Goal: Transaction & Acquisition: Purchase product/service

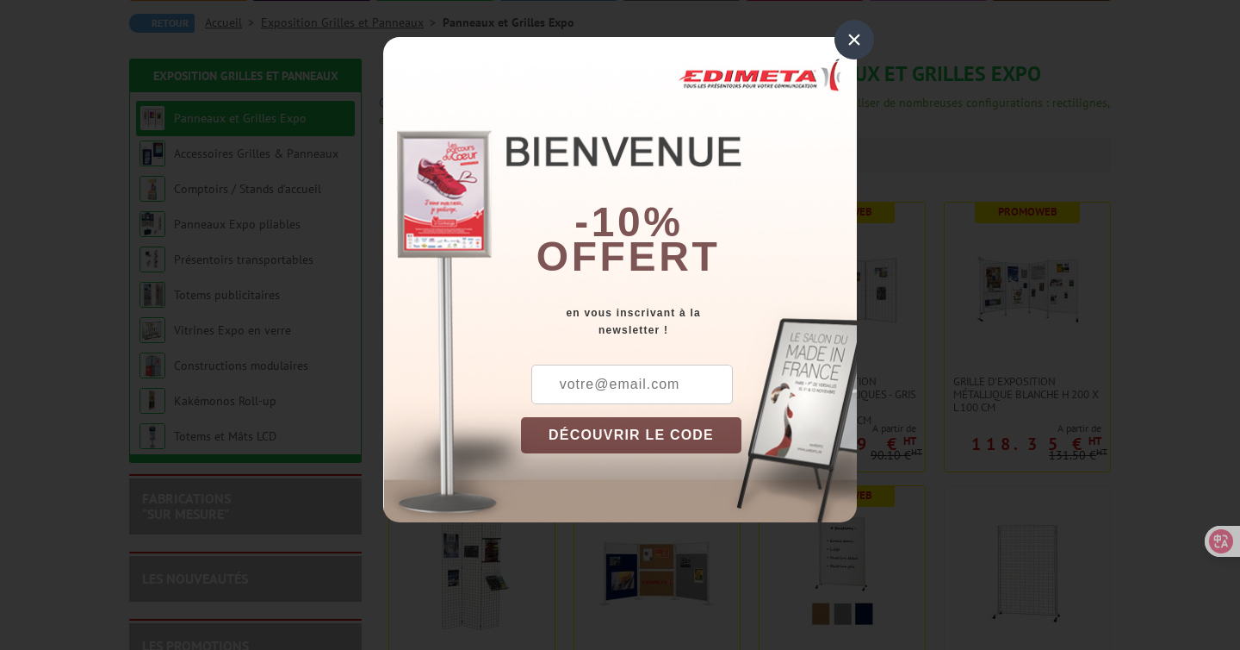
scroll to position [177, 0]
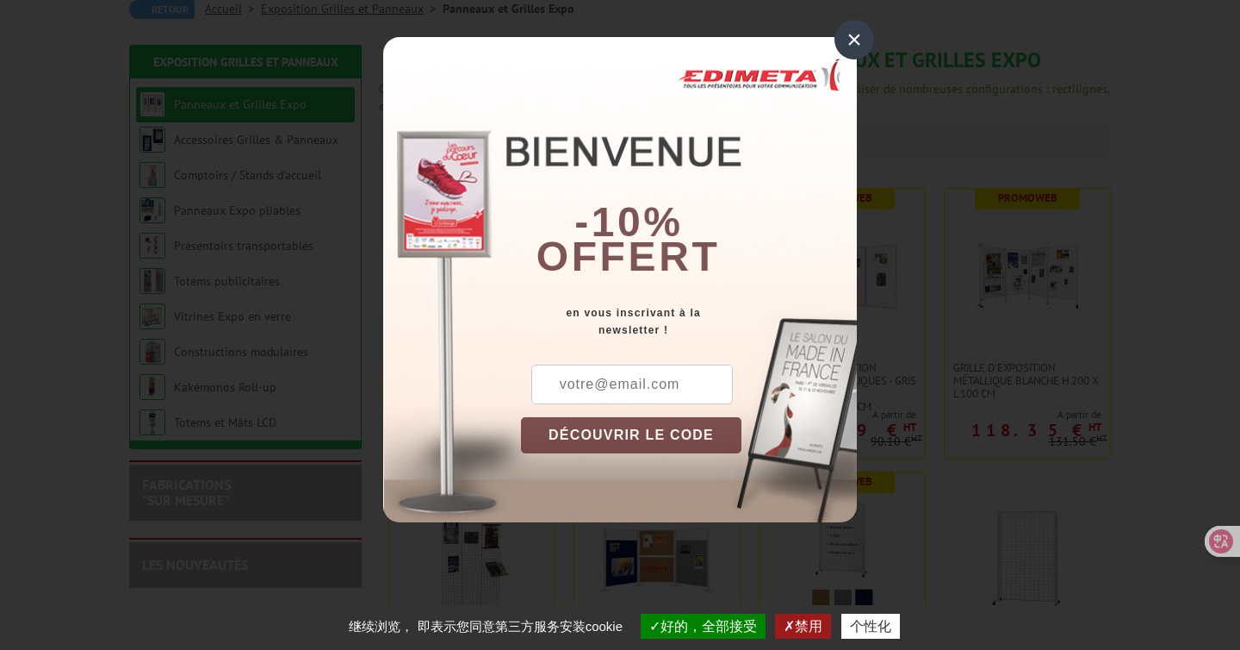
click at [856, 37] on div "×" at bounding box center [855, 40] width 40 height 40
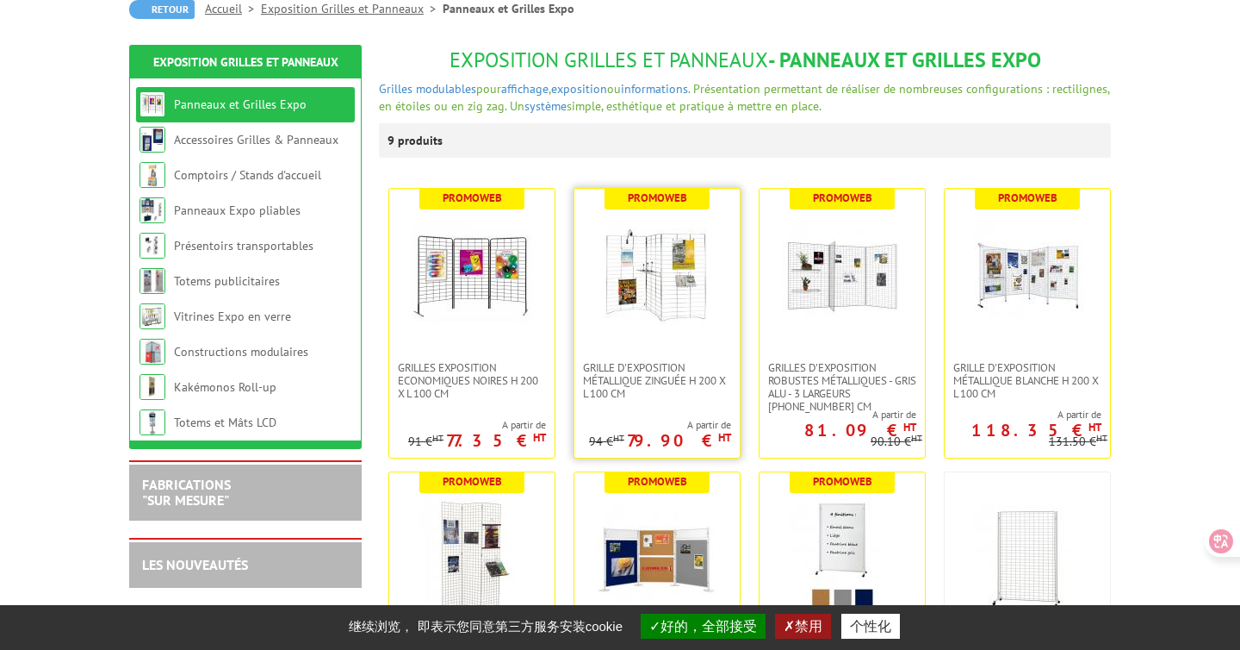
click at [650, 290] on img at bounding box center [657, 274] width 121 height 121
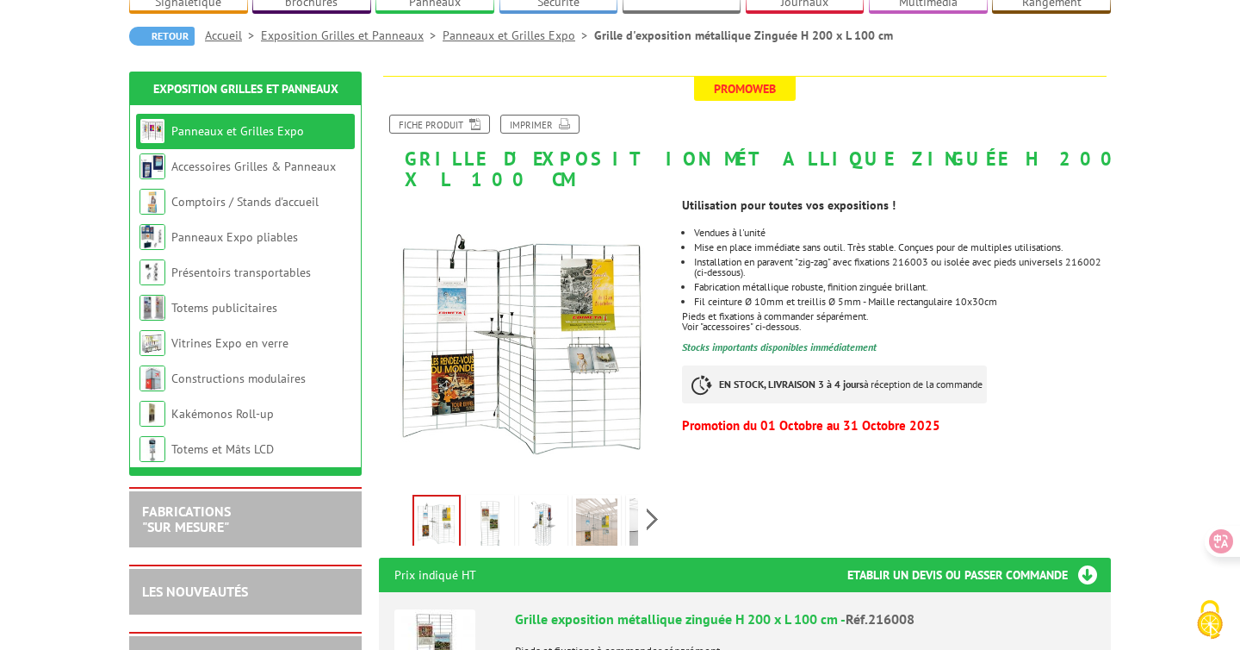
scroll to position [166, 0]
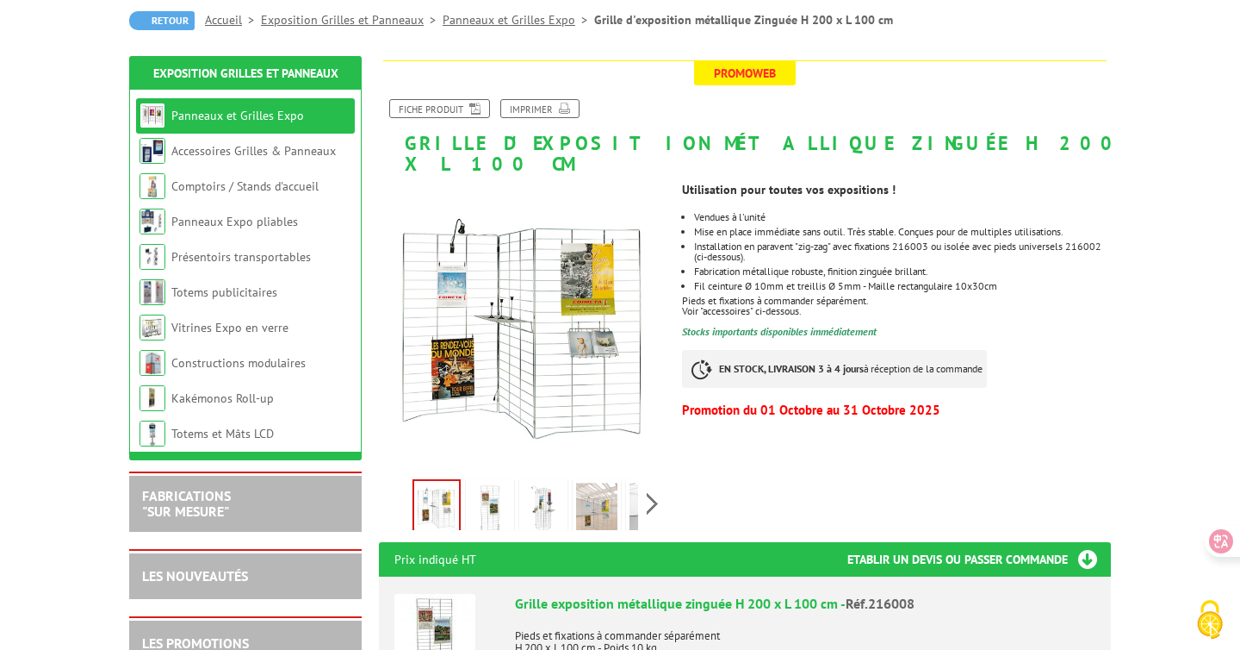
click at [497, 489] on img at bounding box center [489, 508] width 41 height 53
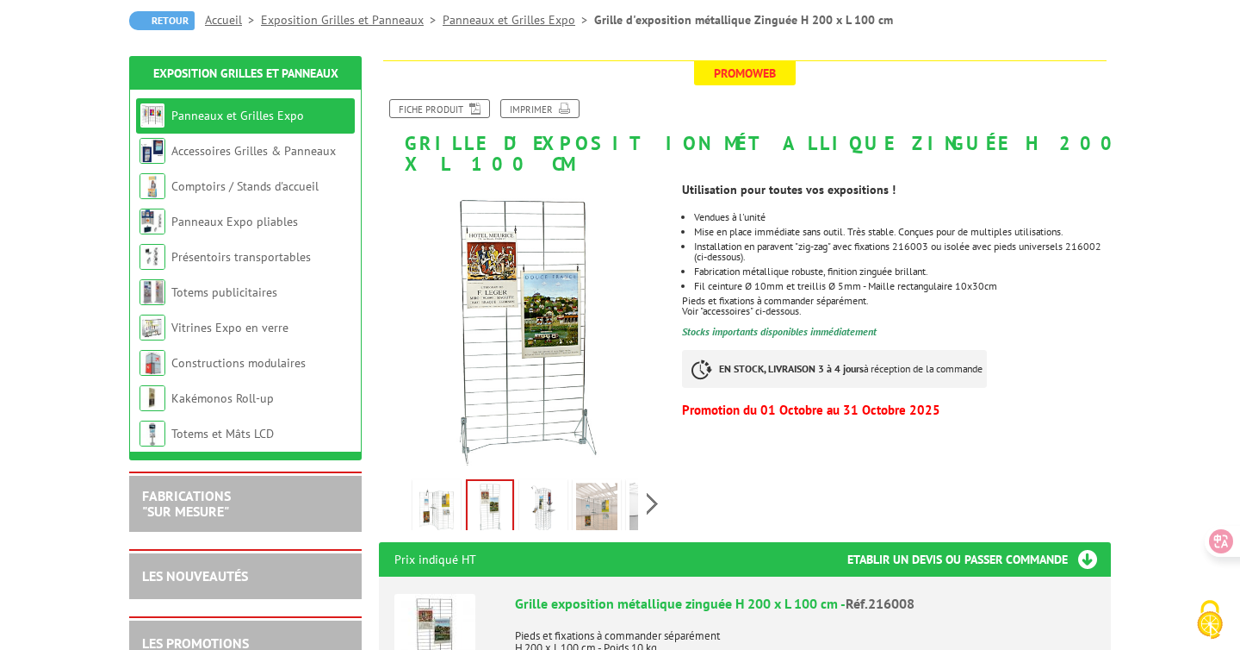
click at [591, 484] on img at bounding box center [596, 508] width 41 height 53
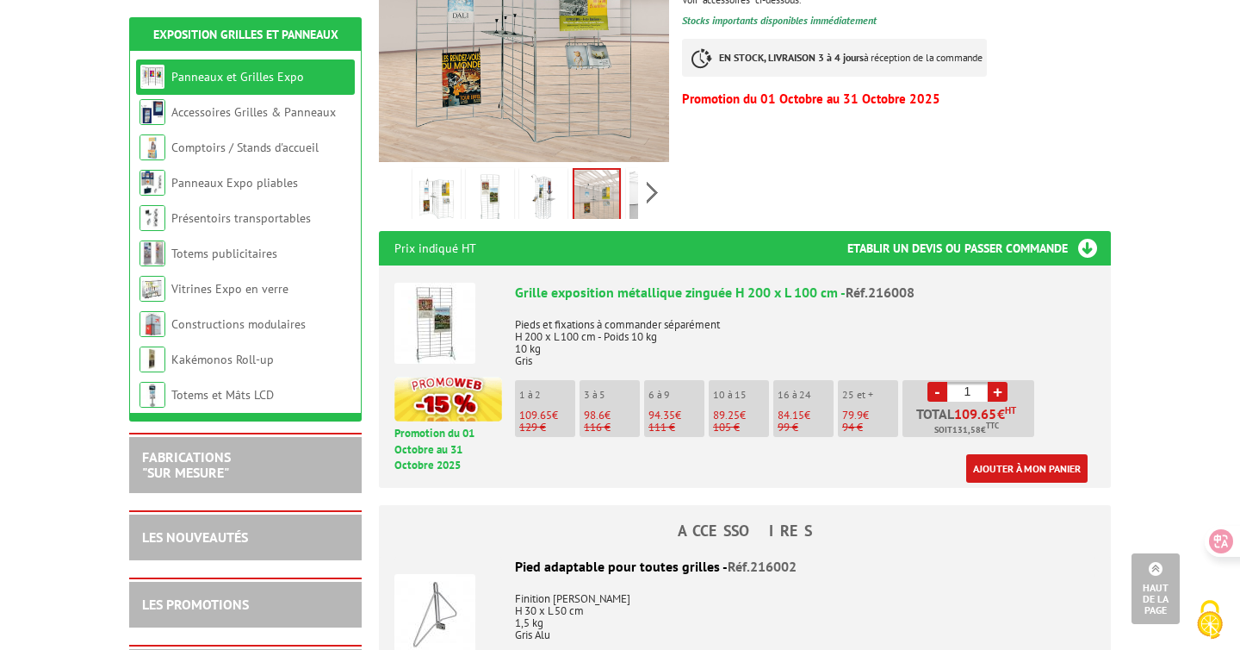
scroll to position [186, 0]
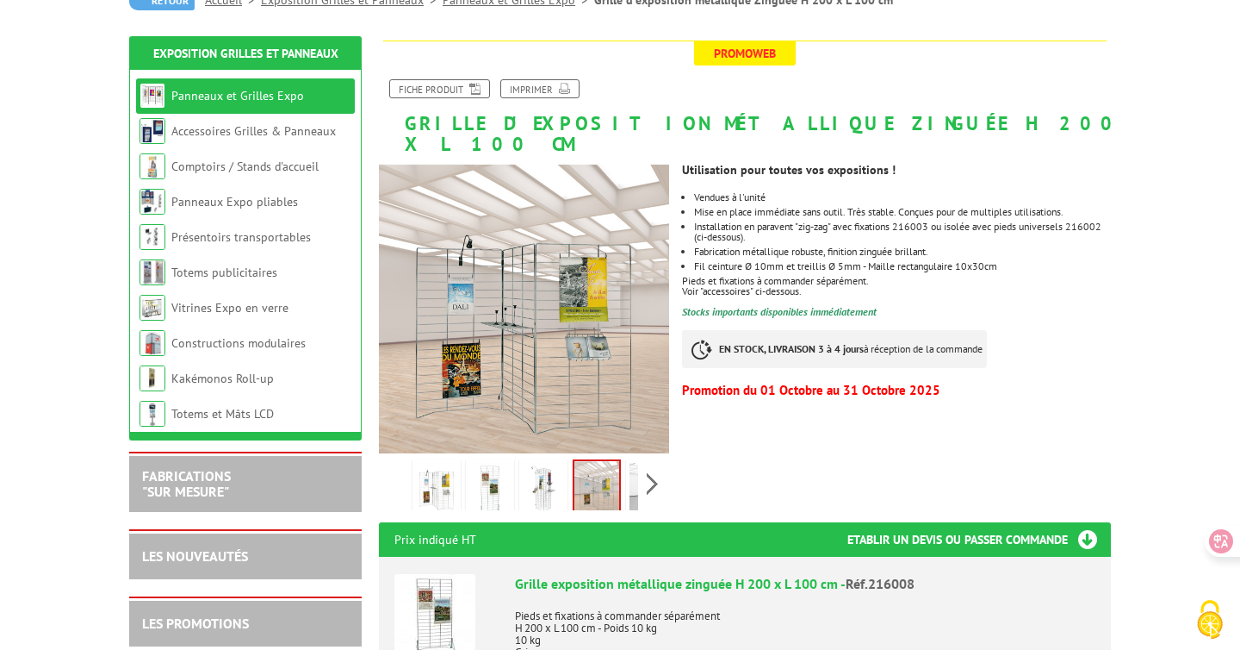
click at [426, 463] on img at bounding box center [436, 489] width 41 height 53
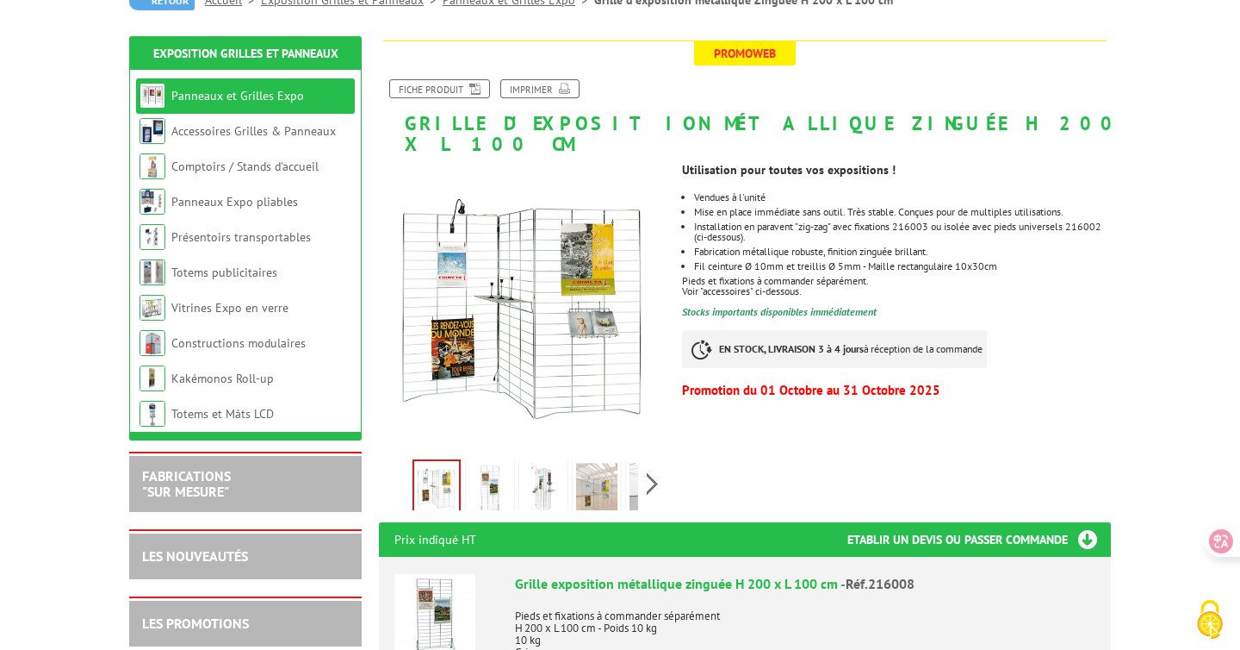
click at [519, 467] on link at bounding box center [543, 489] width 48 height 60
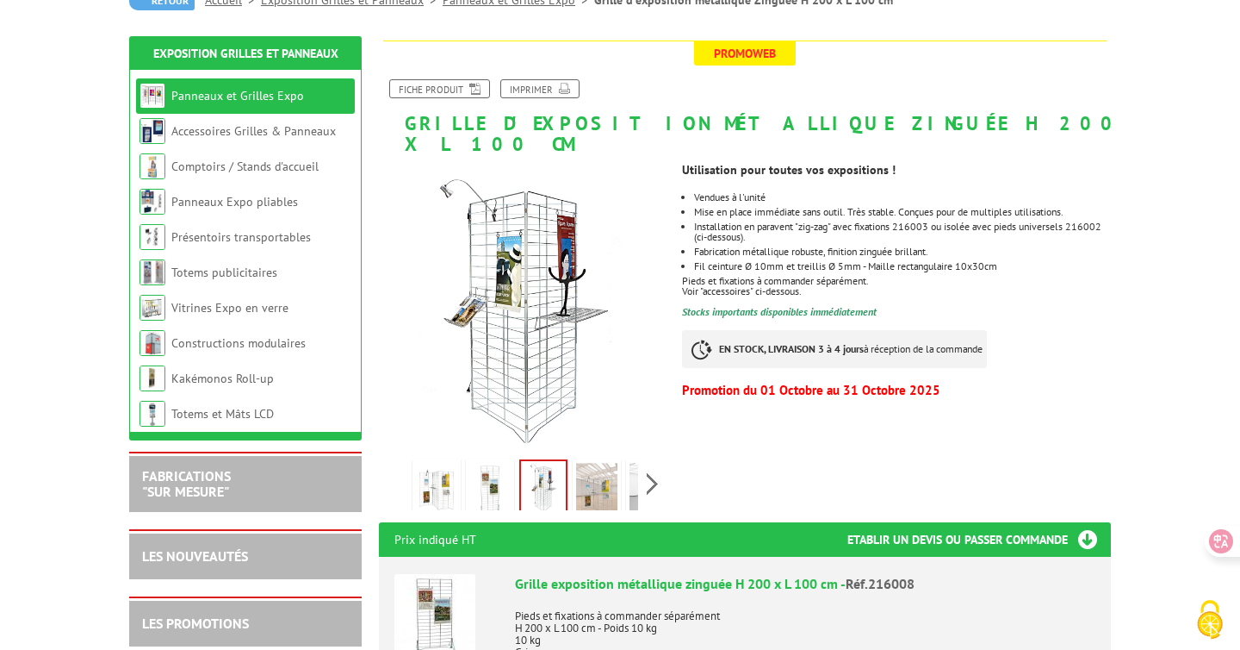
click at [586, 467] on img at bounding box center [596, 489] width 41 height 53
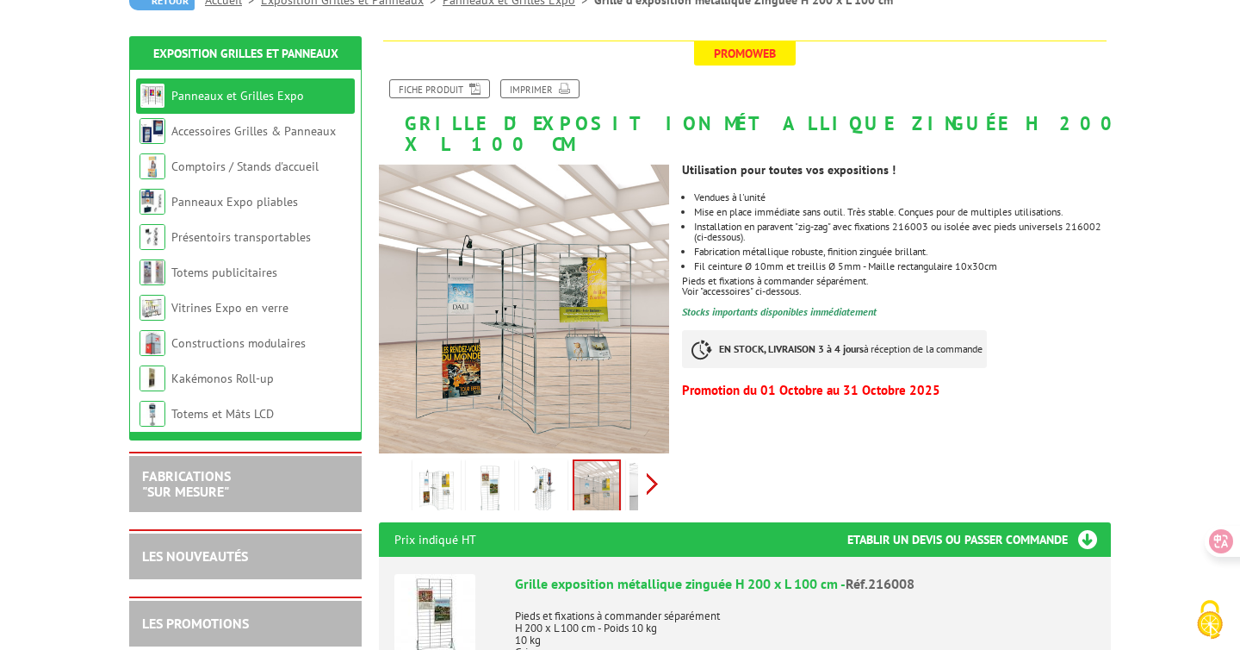
click at [643, 464] on div "Previous Next" at bounding box center [524, 483] width 290 height 60
click at [592, 467] on img at bounding box center [611, 489] width 41 height 53
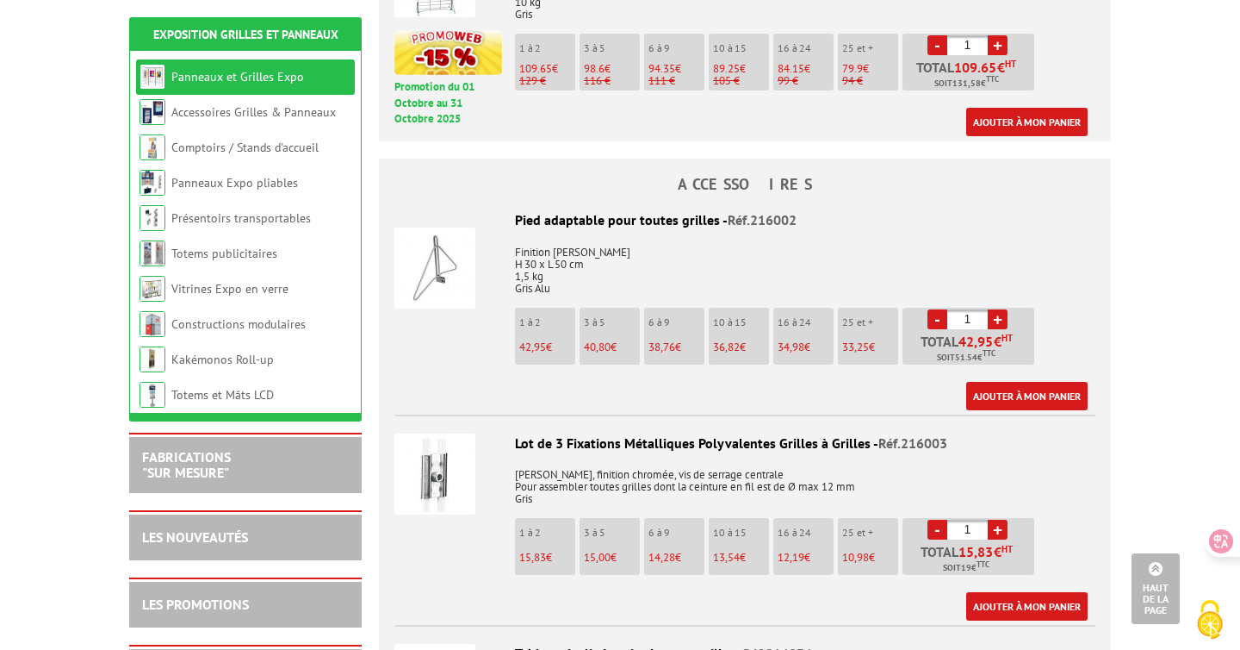
scroll to position [833, 0]
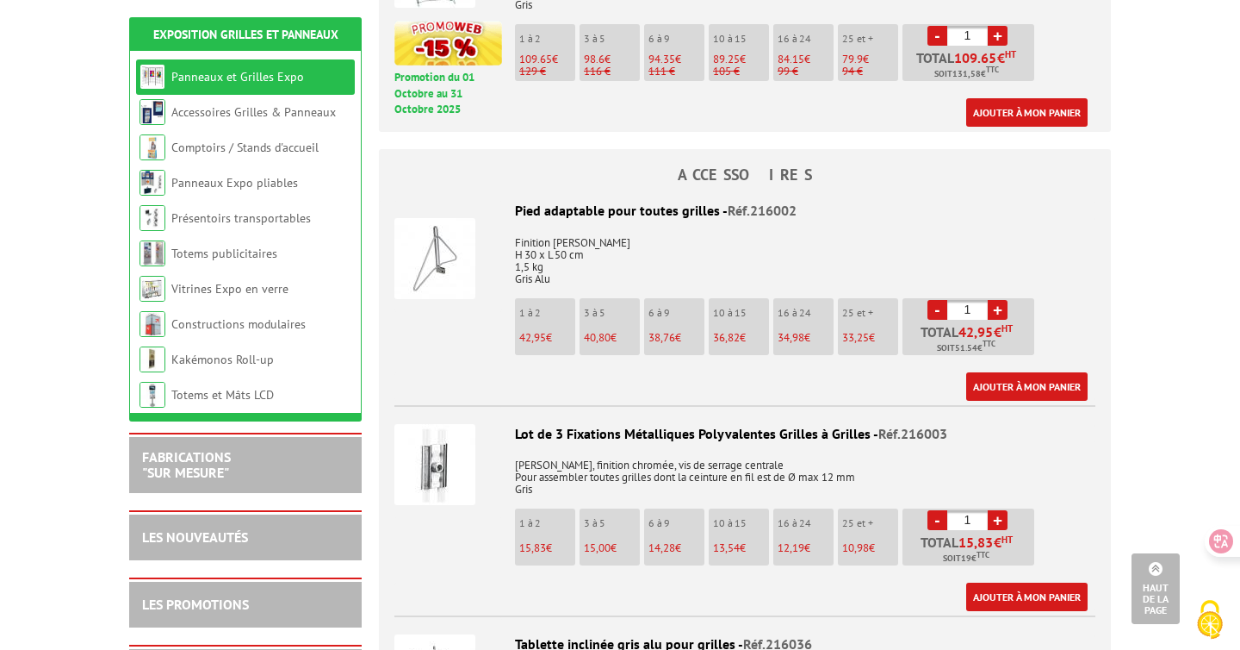
drag, startPoint x: 556, startPoint y: 415, endPoint x: 861, endPoint y: 417, distance: 305.0
click at [861, 424] on div "Lot de 3 Fixations Métalliques Polyvalentes Grilles à Grilles - Réf.216003" at bounding box center [745, 434] width 701 height 20
drag, startPoint x: 866, startPoint y: 417, endPoint x: 557, endPoint y: 411, distance: 308.5
click at [557, 424] on div "Lot de 3 Fixations Métalliques Polyvalentes Grilles à Grilles - Réf.216003" at bounding box center [745, 434] width 701 height 20
click at [768, 405] on li "Lot de 3 Fixations Métalliques Polyvalentes Grilles à Grilles - Réf.216003 Méta…" at bounding box center [745, 508] width 701 height 207
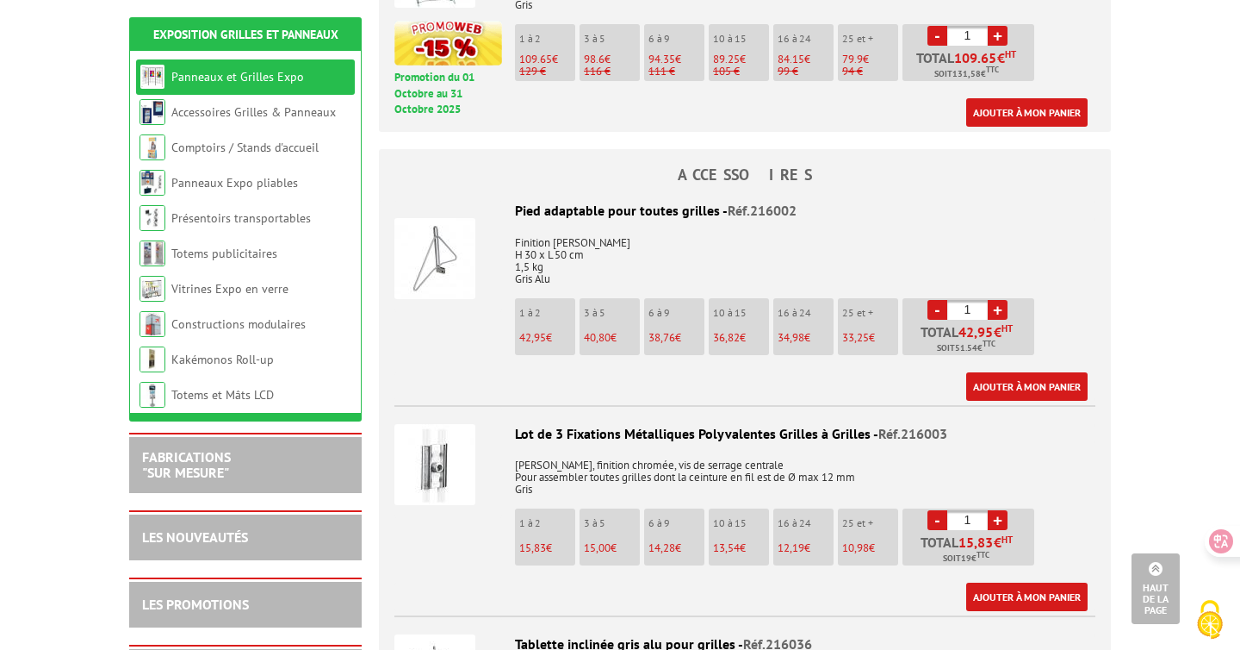
click at [734, 424] on div "Lot de 3 Fixations Métalliques Polyvalentes Grilles à Grilles - Réf.216003" at bounding box center [745, 434] width 701 height 20
click at [491, 451] on div at bounding box center [449, 462] width 108 height 111
click at [426, 451] on img at bounding box center [435, 464] width 81 height 81
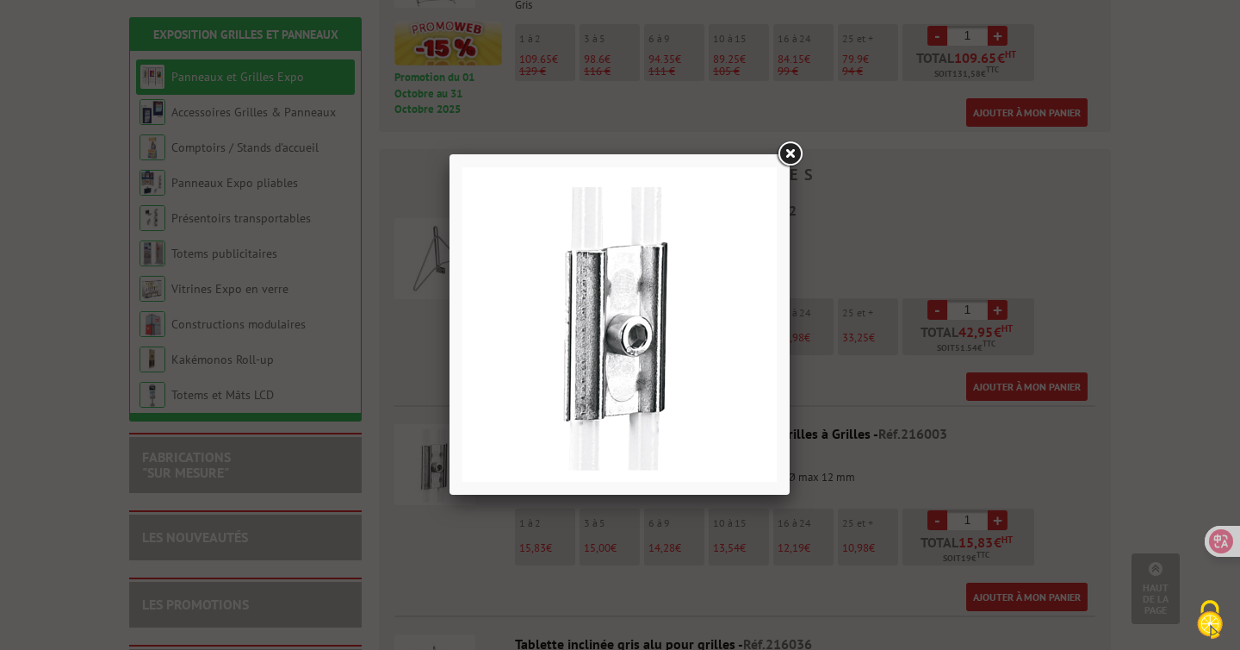
click at [785, 389] on div at bounding box center [620, 324] width 340 height 340
click at [861, 407] on div at bounding box center [620, 325] width 1240 height 650
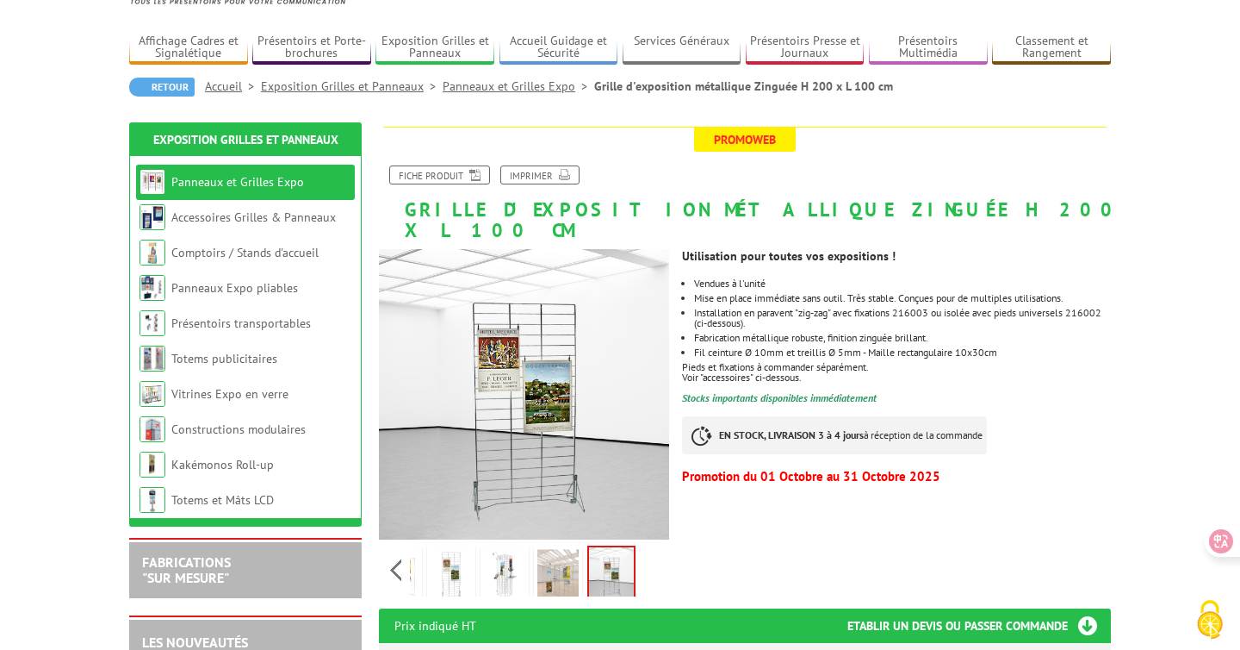
scroll to position [123, 0]
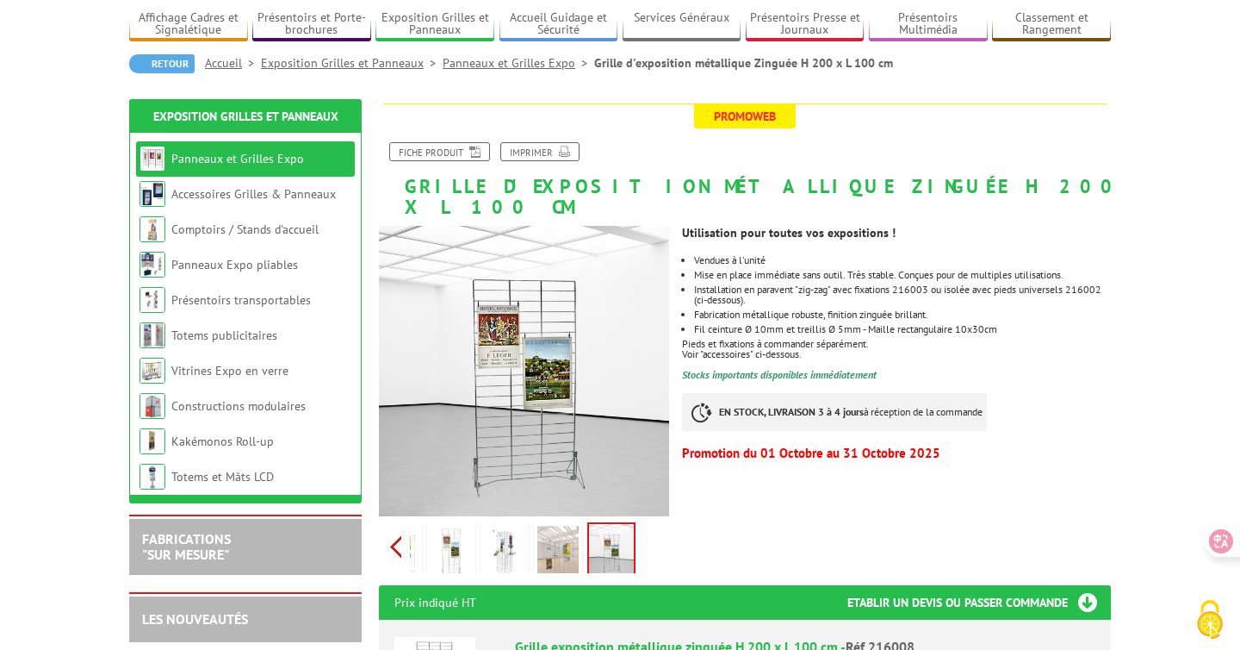
click at [395, 530] on div "Previous Next" at bounding box center [524, 546] width 290 height 60
click at [498, 525] on img at bounding box center [489, 551] width 41 height 53
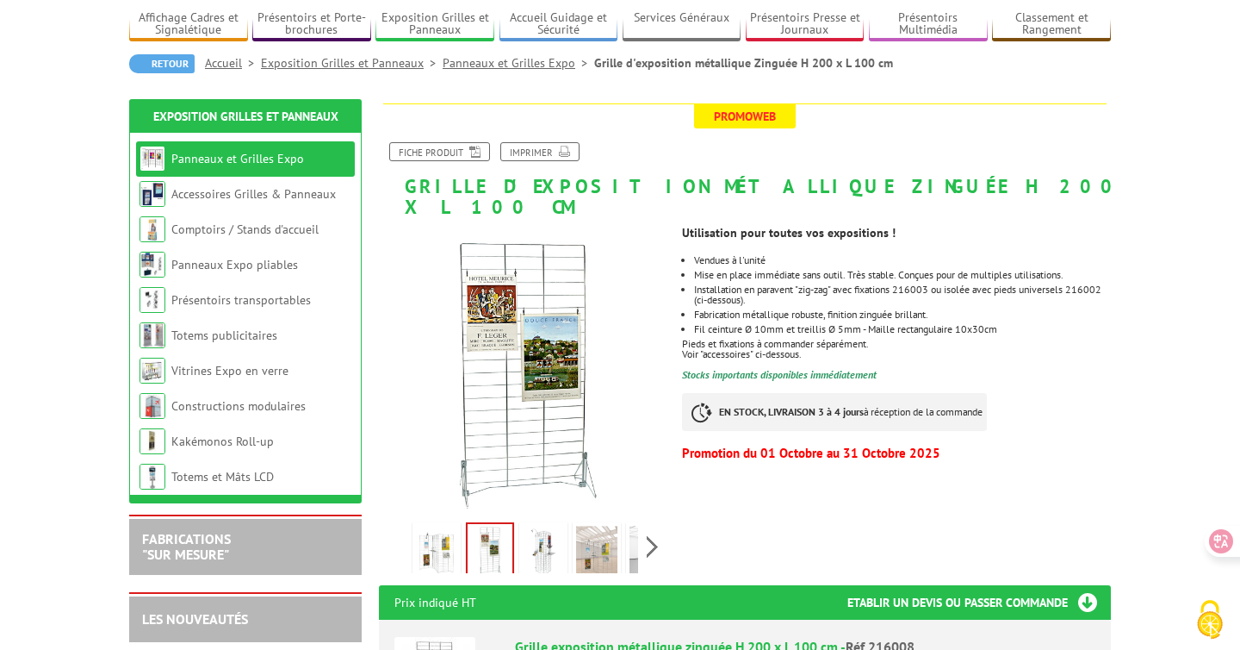
click at [1087, 270] on p "Mise en place immédiate sans outil. Très stable. Conçues pour de multiples util…" at bounding box center [902, 275] width 417 height 10
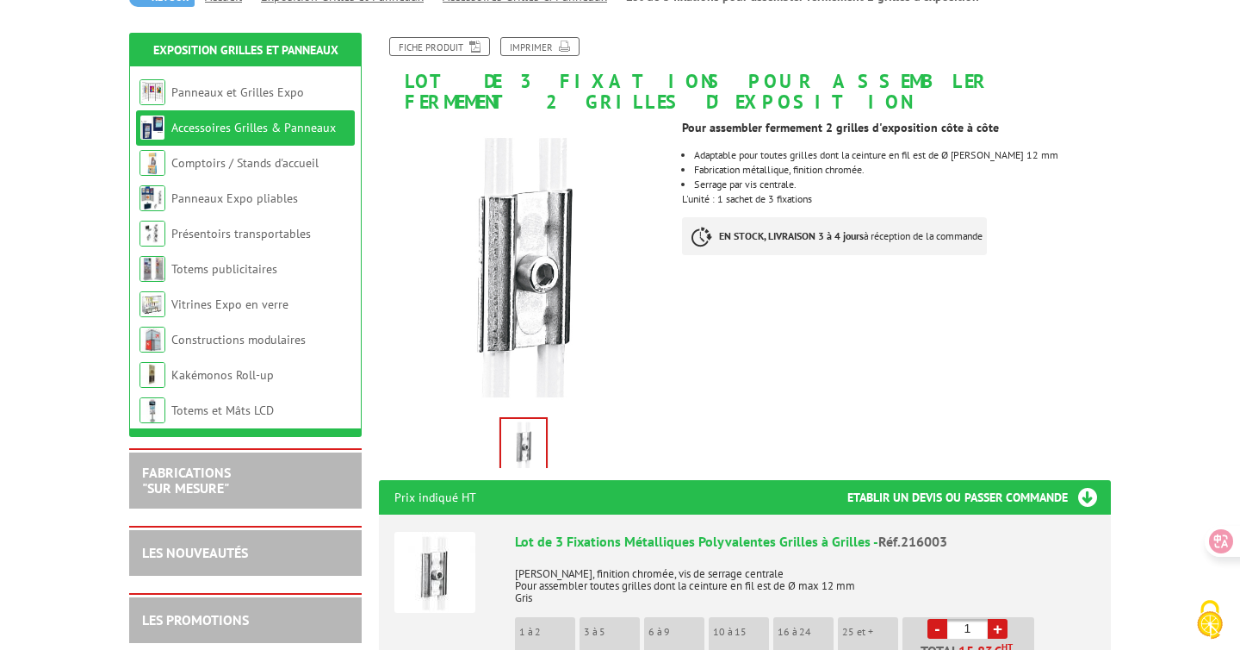
scroll to position [188, 0]
